Goal: Task Accomplishment & Management: Use online tool/utility

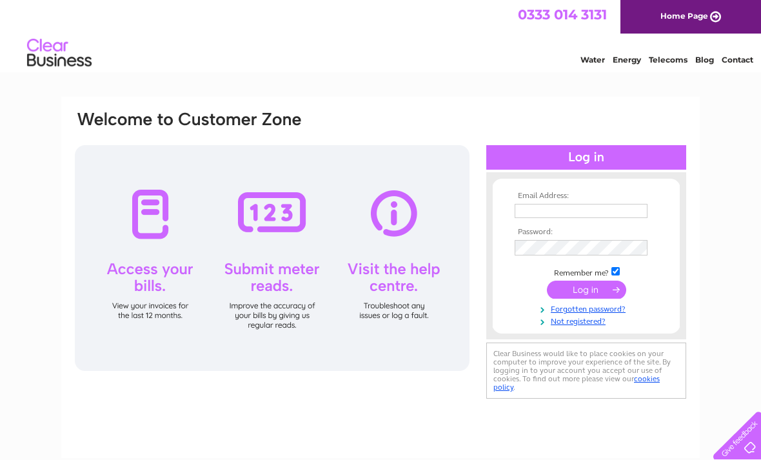
click at [553, 215] on input "text" at bounding box center [581, 211] width 133 height 14
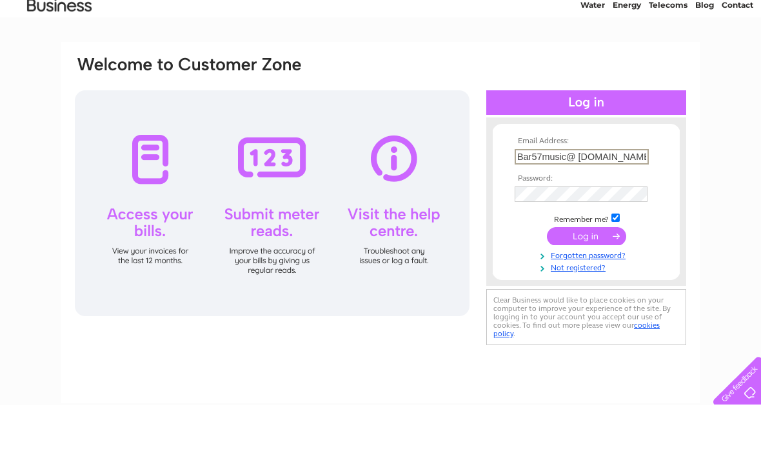
click at [558, 191] on tbody "Email Address: Bar57music@ outlook.com Password: Remember me?" at bounding box center [586, 259] width 150 height 136
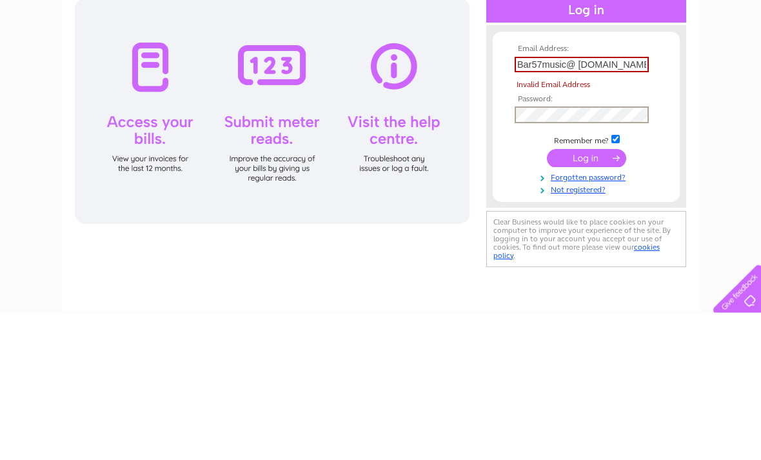
click at [598, 296] on input "submit" at bounding box center [586, 305] width 79 height 18
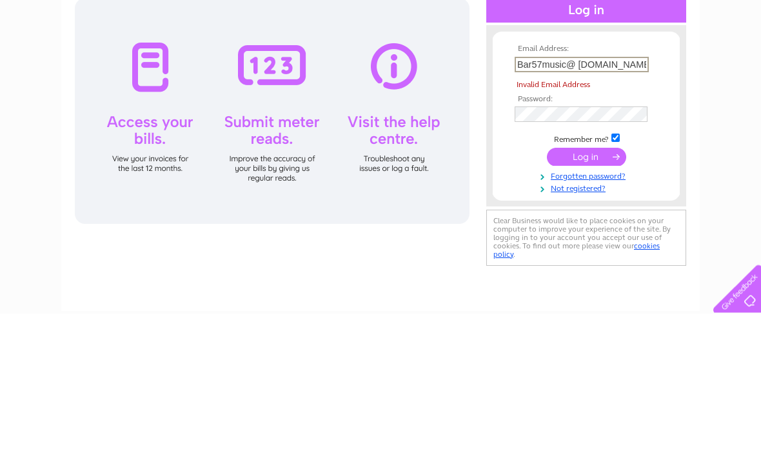
click at [583, 204] on input "Bar57music@ outlook.com" at bounding box center [582, 211] width 134 height 15
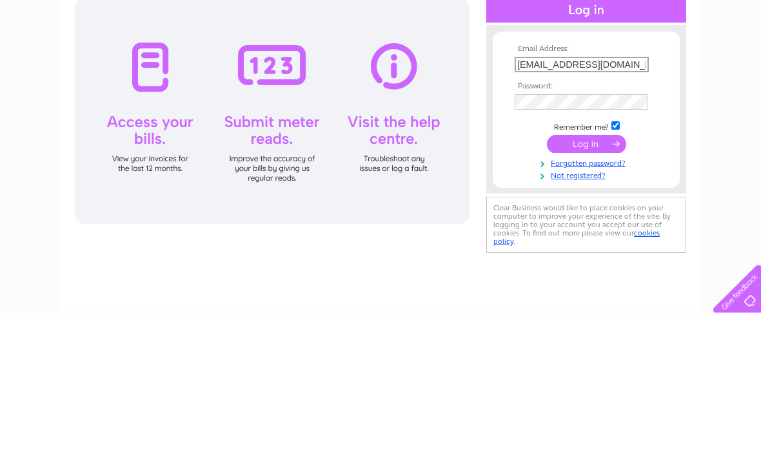
type input "Bar57music@outlook.com"
click at [594, 282] on input "submit" at bounding box center [586, 291] width 79 height 18
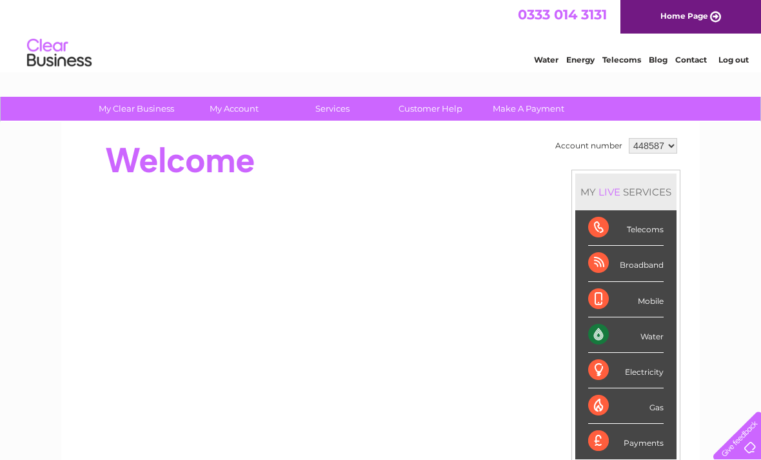
click at [649, 233] on div "Telecoms" at bounding box center [625, 227] width 75 height 35
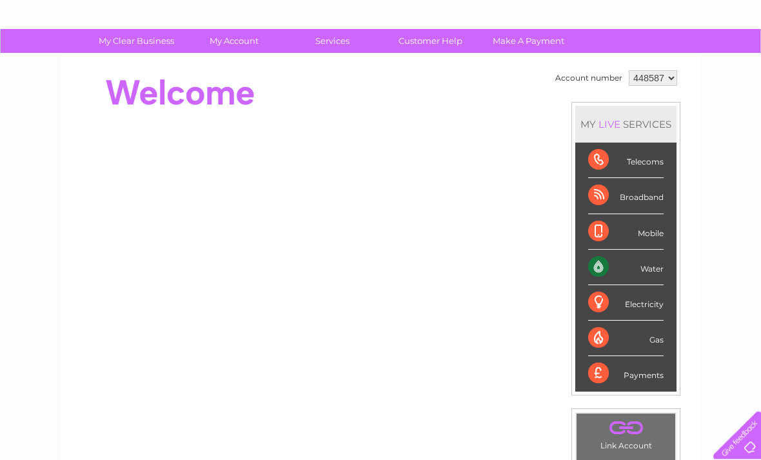
scroll to position [68, 0]
click at [653, 157] on div "Telecoms" at bounding box center [625, 159] width 75 height 35
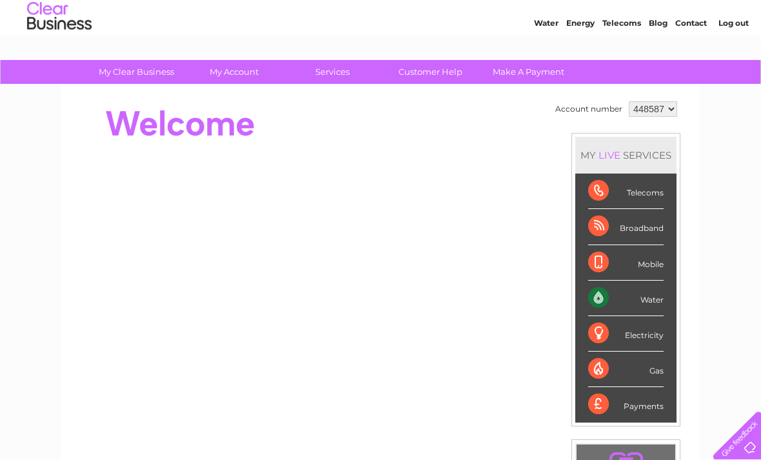
scroll to position [0, 0]
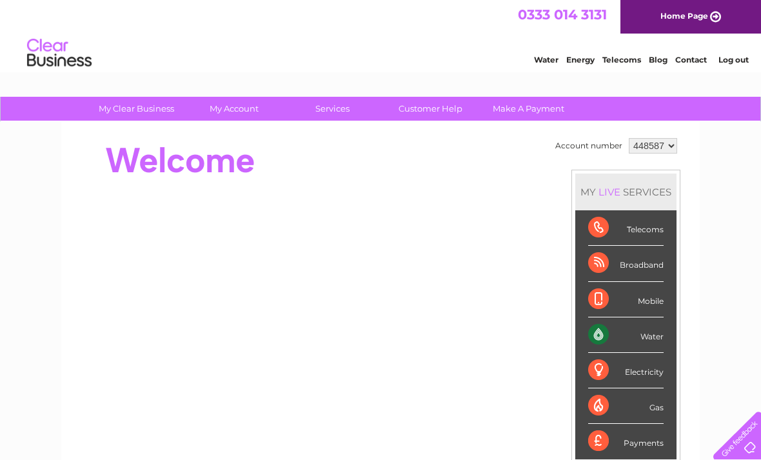
click at [636, 231] on div "Telecoms" at bounding box center [625, 227] width 75 height 35
click at [603, 219] on div "Telecoms" at bounding box center [625, 227] width 75 height 35
click at [623, 226] on div "Telecoms" at bounding box center [625, 227] width 75 height 35
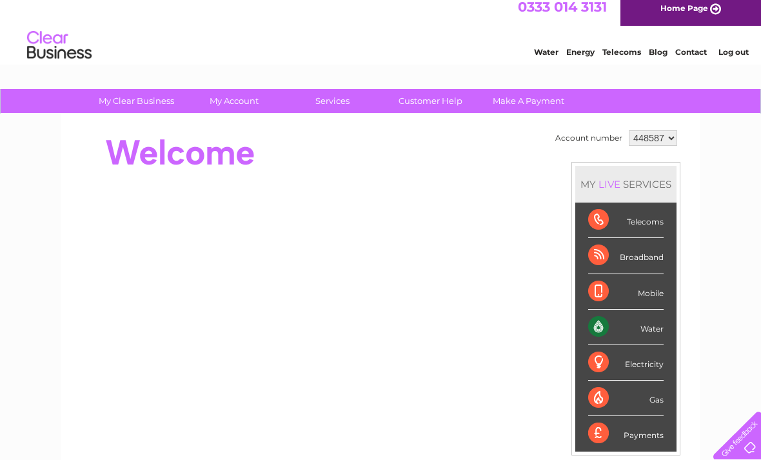
scroll to position [7, 0]
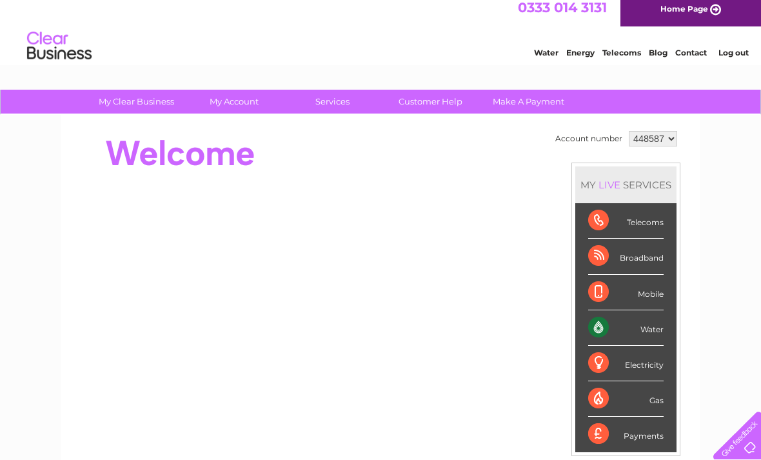
click at [613, 57] on link "Telecoms" at bounding box center [621, 53] width 39 height 10
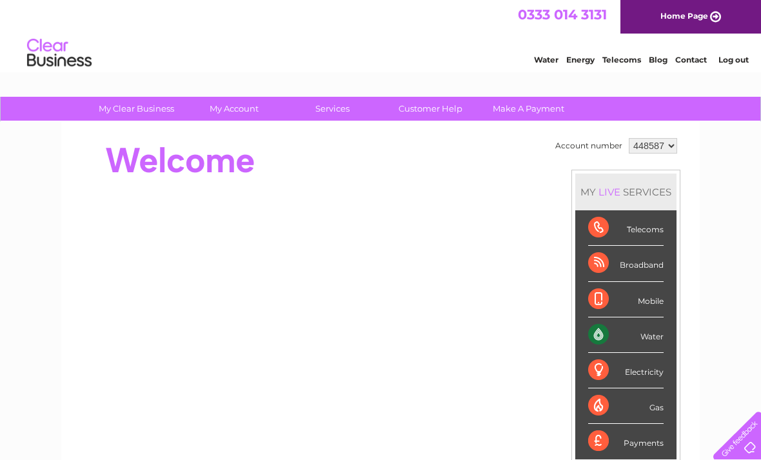
click at [623, 59] on link "Telecoms" at bounding box center [621, 60] width 39 height 10
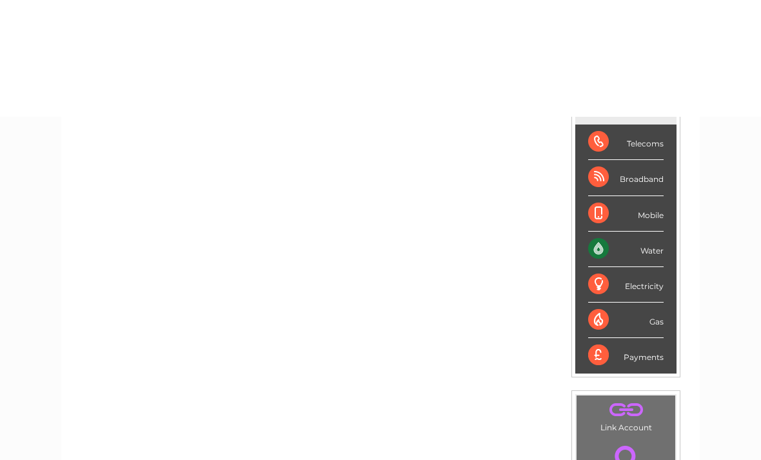
scroll to position [60, 0]
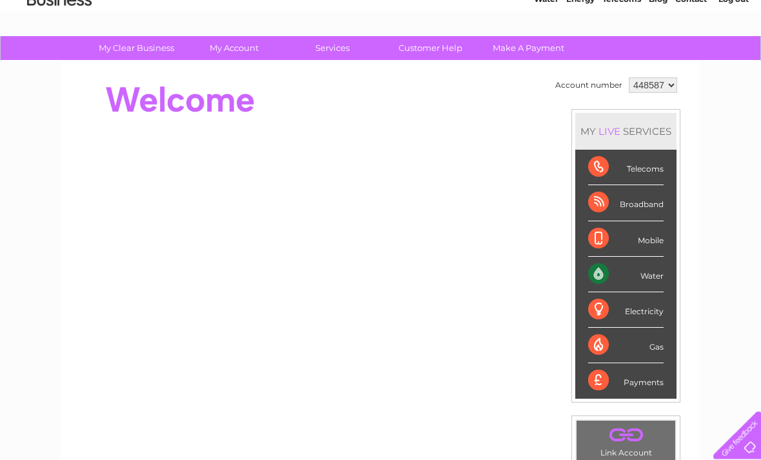
click at [619, 161] on div "Telecoms" at bounding box center [625, 167] width 75 height 35
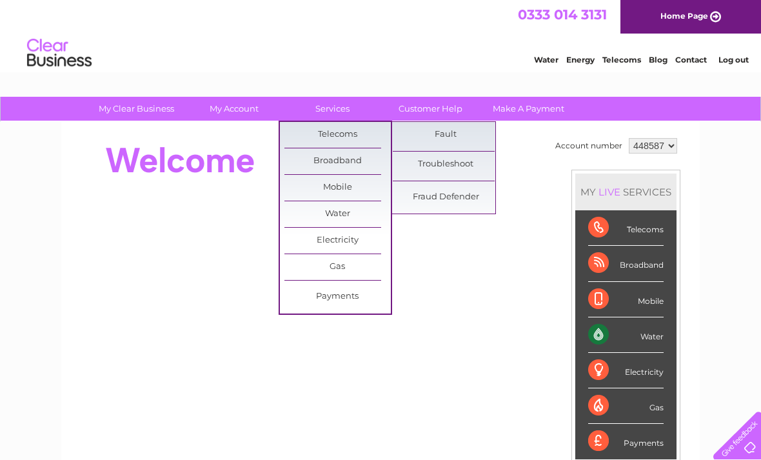
click at [467, 132] on link "Fault" at bounding box center [446, 135] width 106 height 26
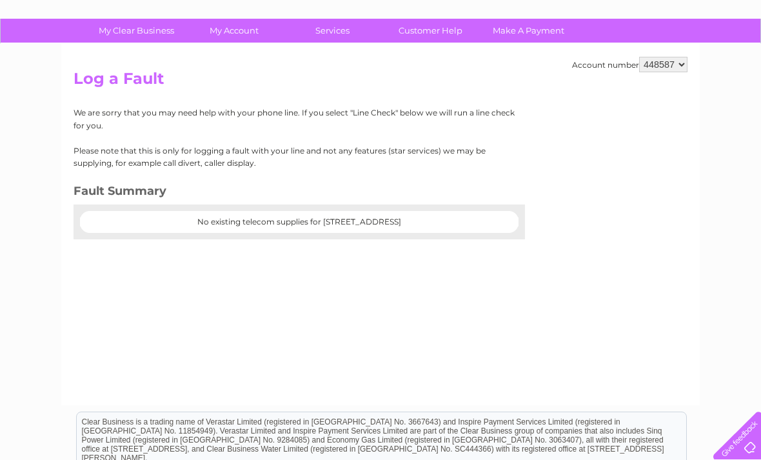
scroll to position [77, 0]
click at [493, 218] on center "No existing telecom supplies for [STREET_ADDRESS]" at bounding box center [299, 222] width 413 height 9
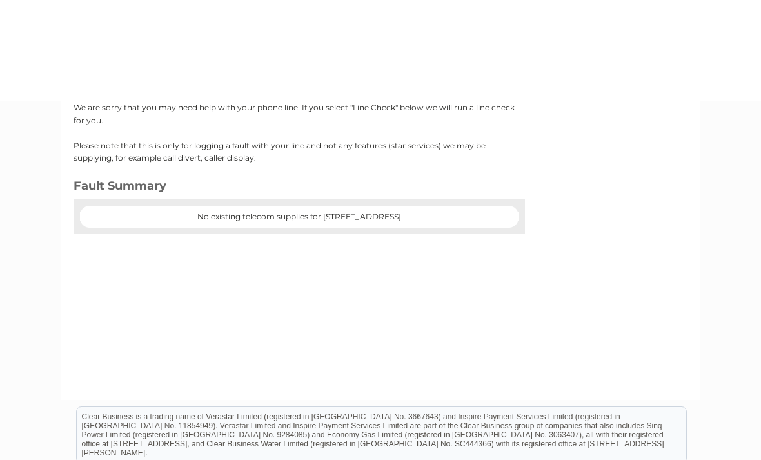
scroll to position [0, 0]
